Goal: Task Accomplishment & Management: Complete application form

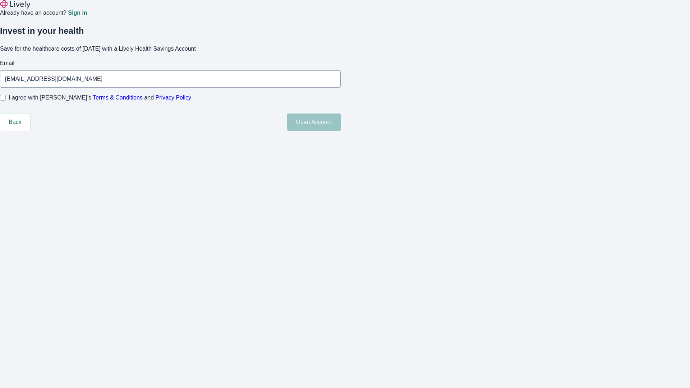
click at [6, 101] on input "I agree with Lively’s Terms & Conditions and Privacy Policy" at bounding box center [3, 98] width 6 height 6
checkbox input "true"
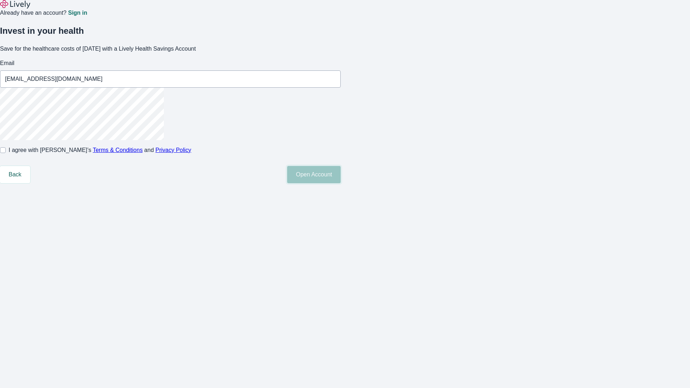
click at [341, 183] on button "Open Account" at bounding box center [314, 174] width 54 height 17
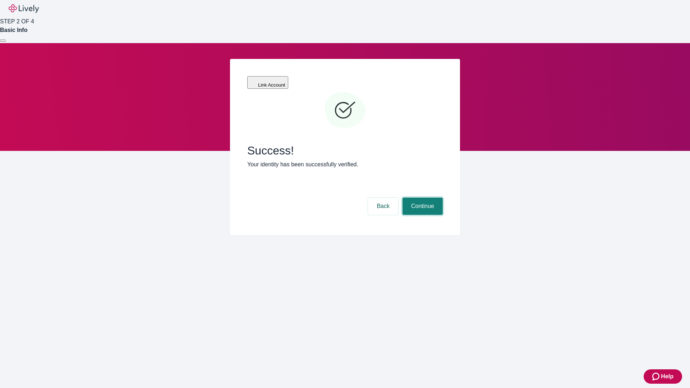
click at [421, 198] on button "Continue" at bounding box center [422, 206] width 40 height 17
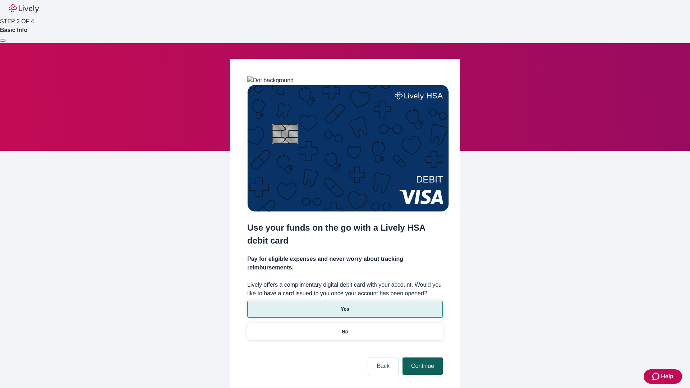
click at [345, 305] on p "Yes" at bounding box center [345, 309] width 9 height 8
click at [421, 358] on button "Continue" at bounding box center [422, 366] width 40 height 17
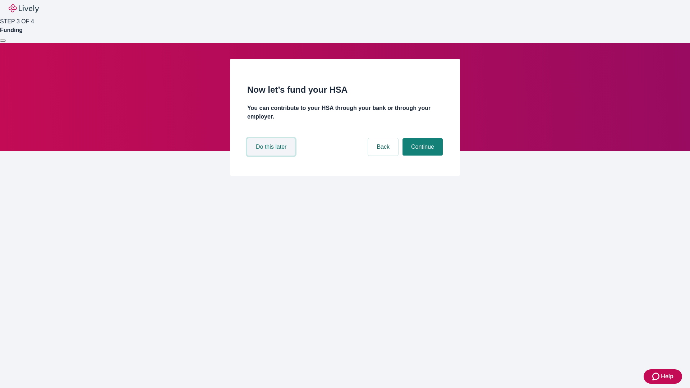
click at [272, 156] on button "Do this later" at bounding box center [271, 146] width 48 height 17
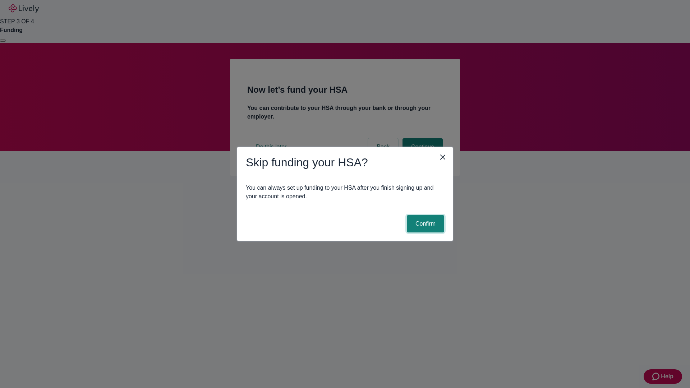
click at [424, 224] on button "Confirm" at bounding box center [425, 223] width 37 height 17
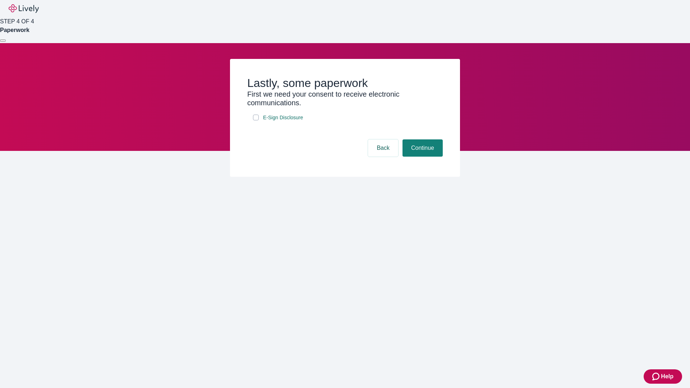
click at [256, 120] on input "E-Sign Disclosure" at bounding box center [256, 118] width 6 height 6
checkbox input "true"
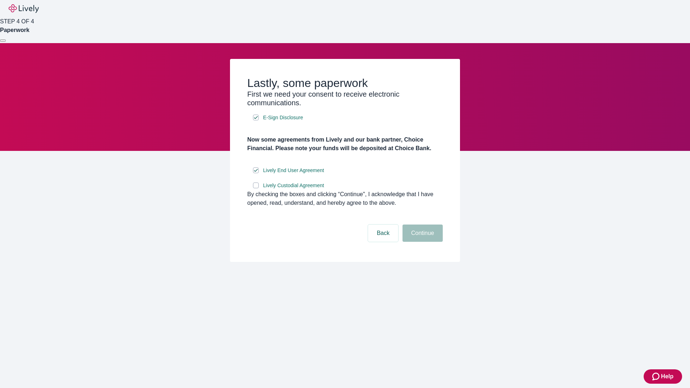
click at [256, 188] on input "Lively Custodial Agreement" at bounding box center [256, 186] width 6 height 6
checkbox input "true"
click at [421, 242] on button "Continue" at bounding box center [422, 233] width 40 height 17
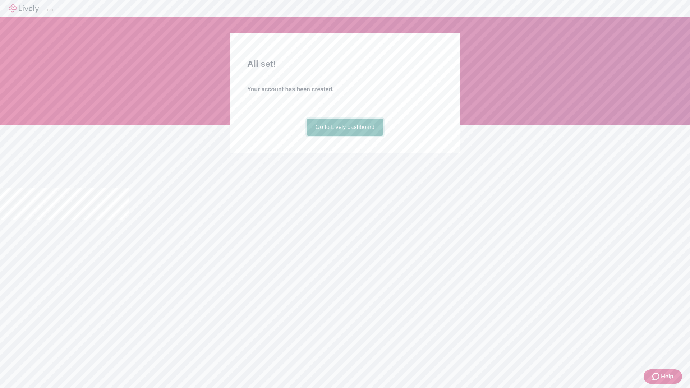
click at [345, 136] on link "Go to Lively dashboard" at bounding box center [345, 127] width 77 height 17
